Goal: Information Seeking & Learning: Learn about a topic

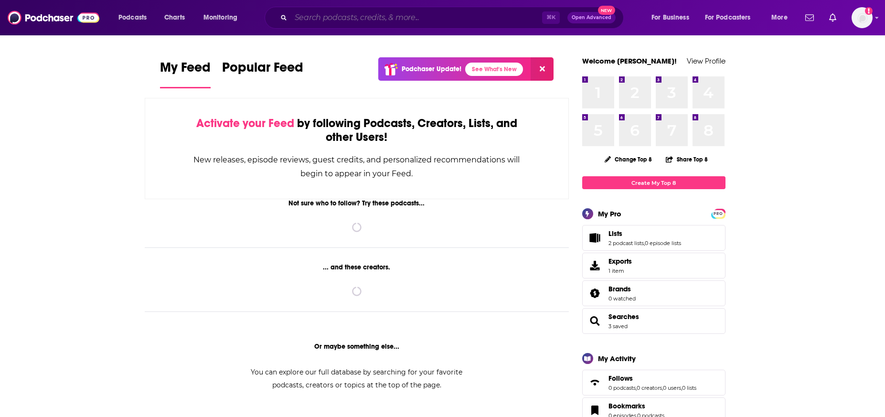
click at [330, 17] on input "Search podcasts, credits, & more..." at bounding box center [416, 17] width 251 height 15
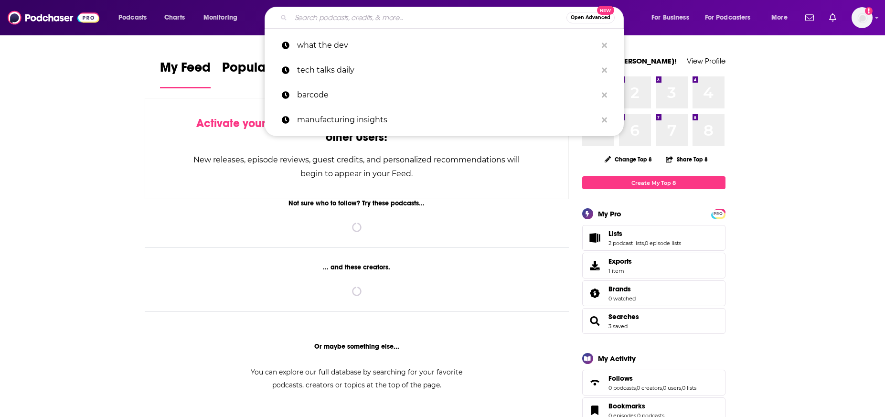
paste input "The Superposition Guy's Podcast"
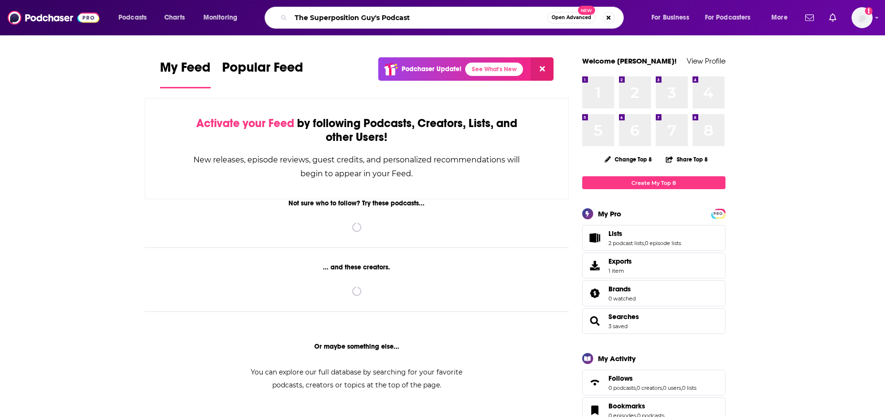
type input "The Superposition Guy's Podcast"
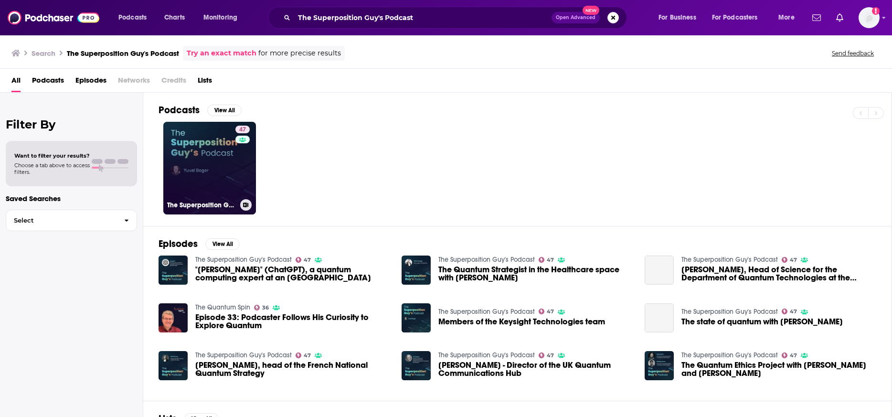
click at [201, 165] on link "47 The Superposition Guy's Podcast" at bounding box center [209, 168] width 93 height 93
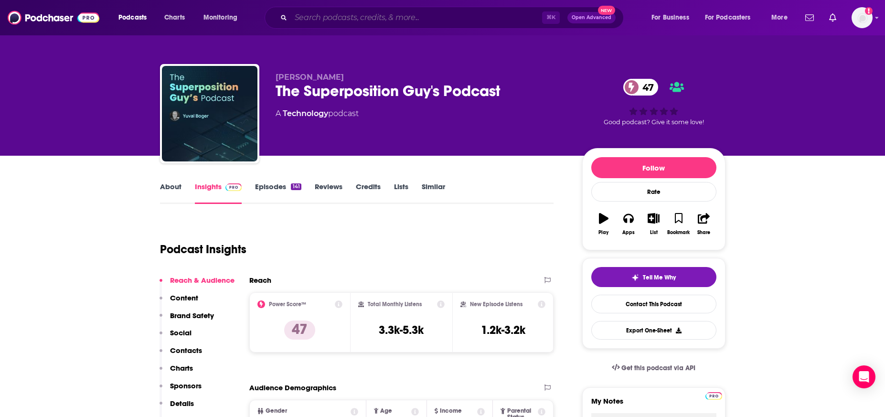
click at [334, 14] on input "Search podcasts, credits, & more..." at bounding box center [416, 17] width 251 height 15
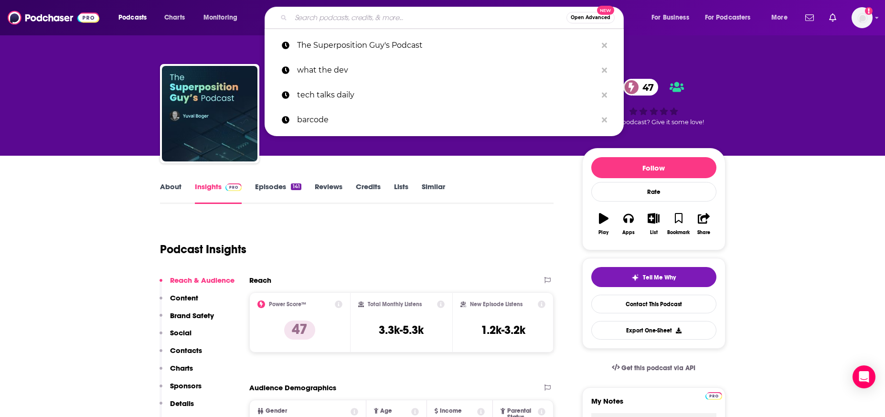
paste input "The Post-Quantum World"
type input "The Post-Quantum World"
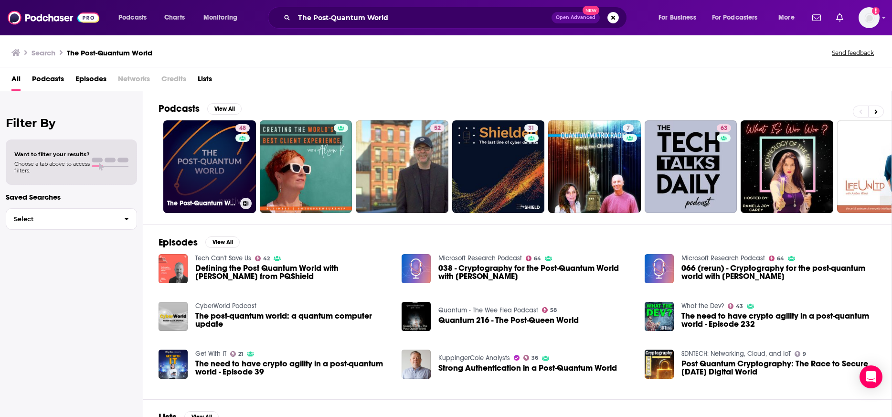
click at [193, 171] on link "48 The Post-Quantum World" at bounding box center [209, 166] width 93 height 93
